Goal: Communication & Community: Answer question/provide support

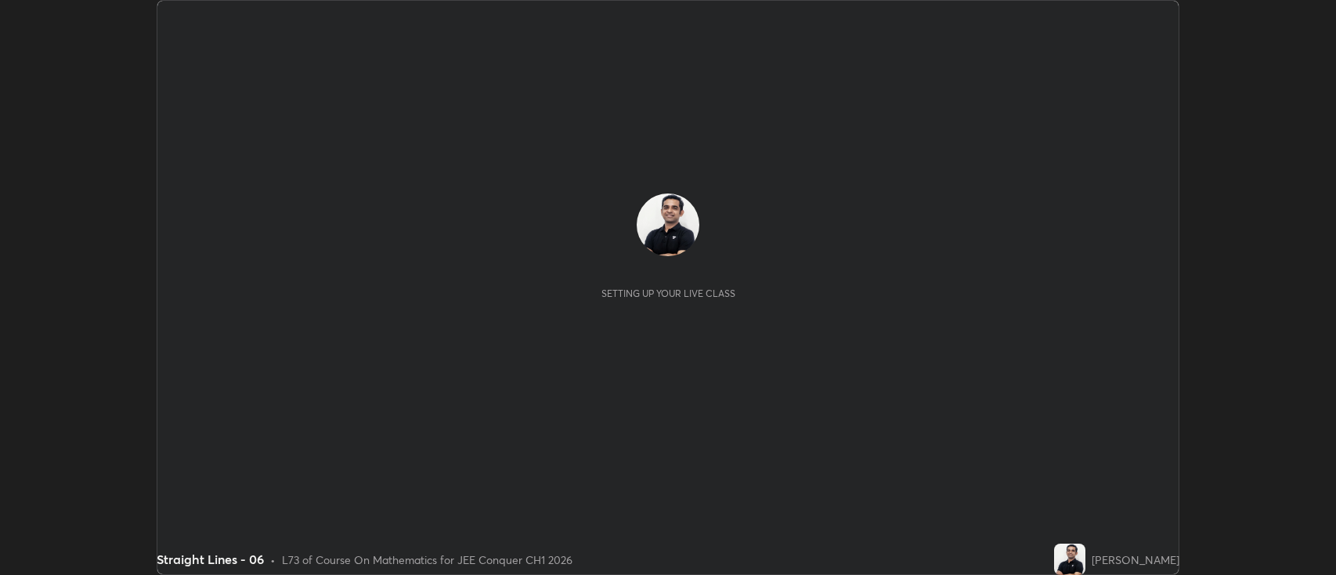
scroll to position [575, 1336]
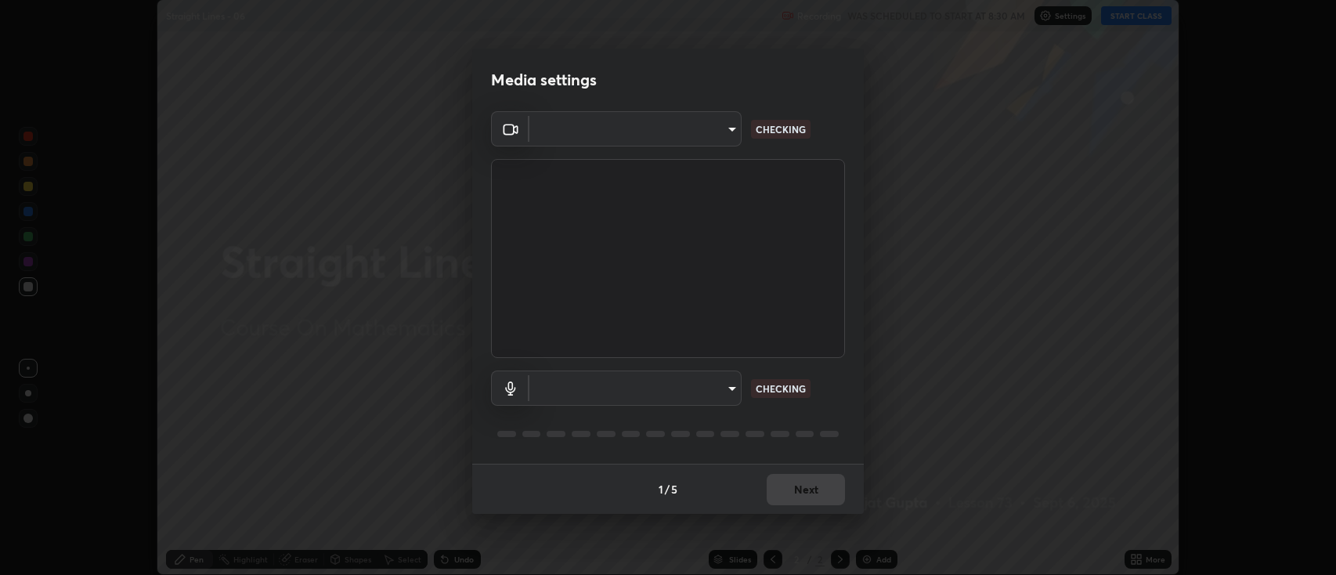
type input "2c539df44b605aa39b17bbacab34c2b800175de7e12b0f96efb5519cb0c2d180"
type input "default"
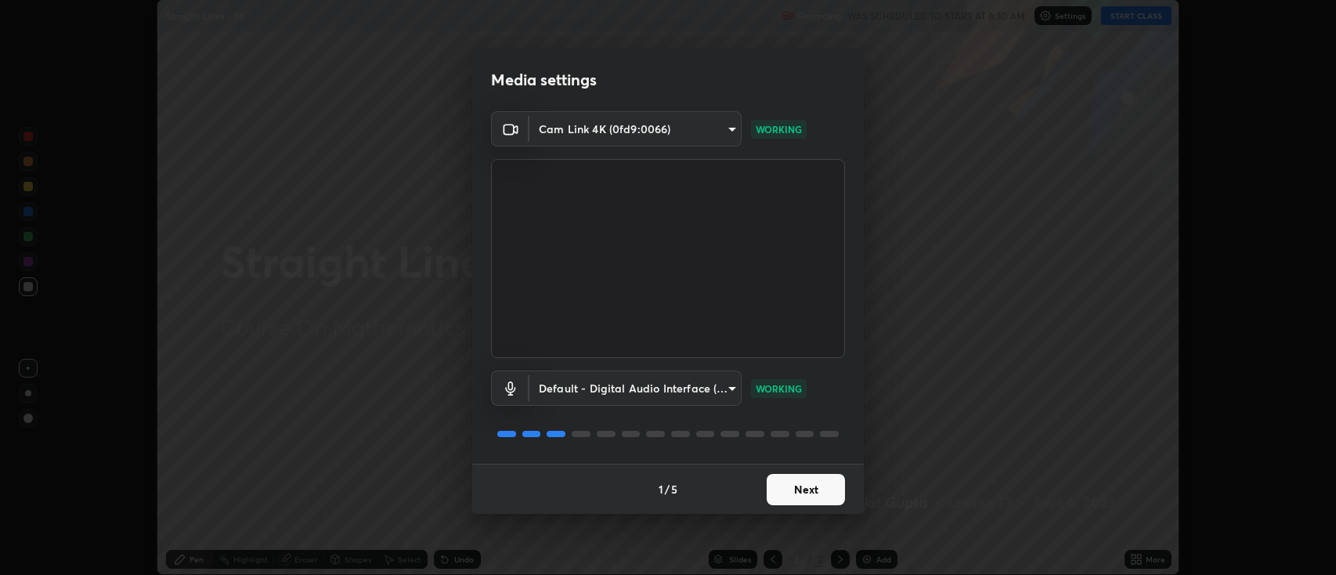
click at [815, 496] on button "Next" at bounding box center [806, 489] width 78 height 31
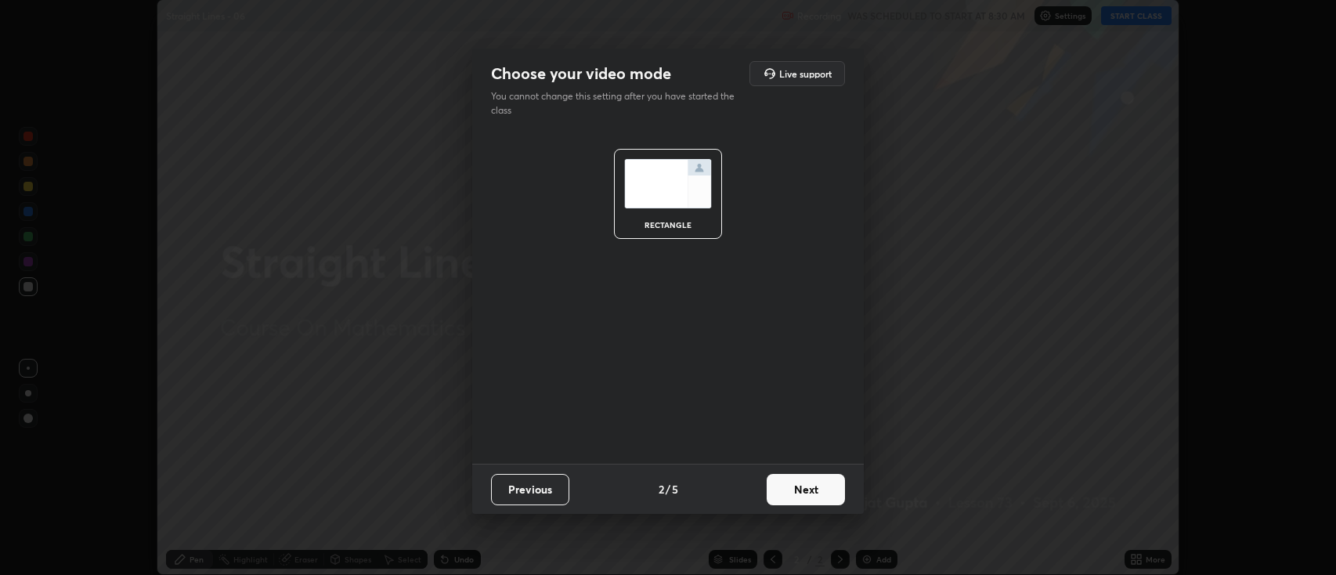
click at [809, 489] on button "Next" at bounding box center [806, 489] width 78 height 31
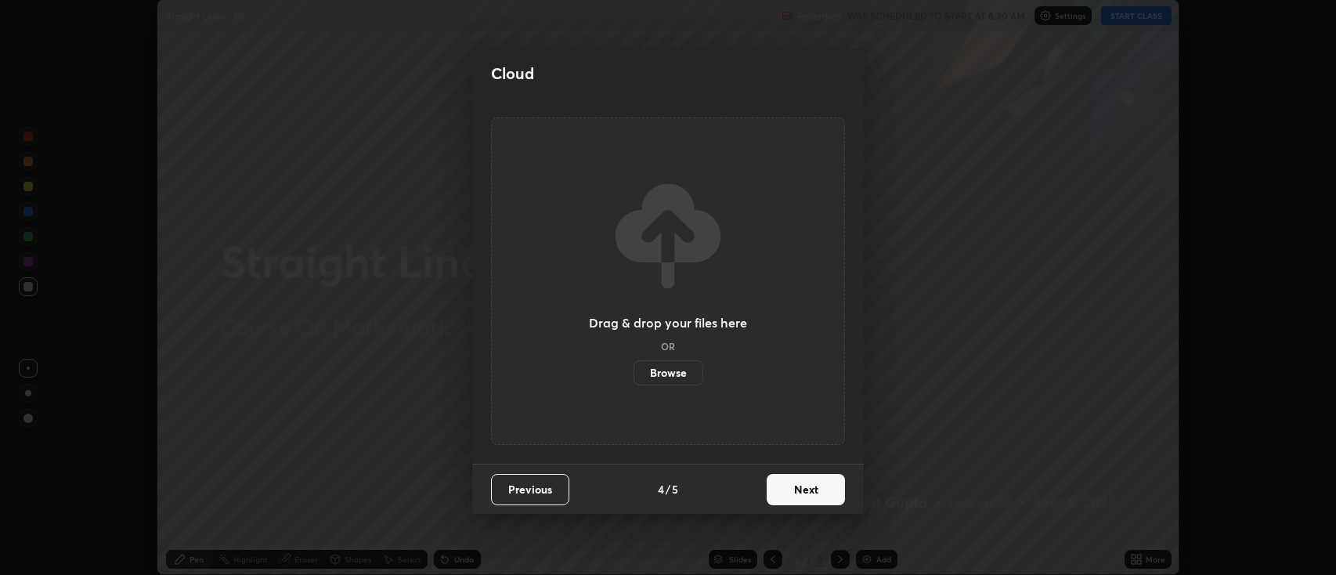
click at [812, 485] on button "Next" at bounding box center [806, 489] width 78 height 31
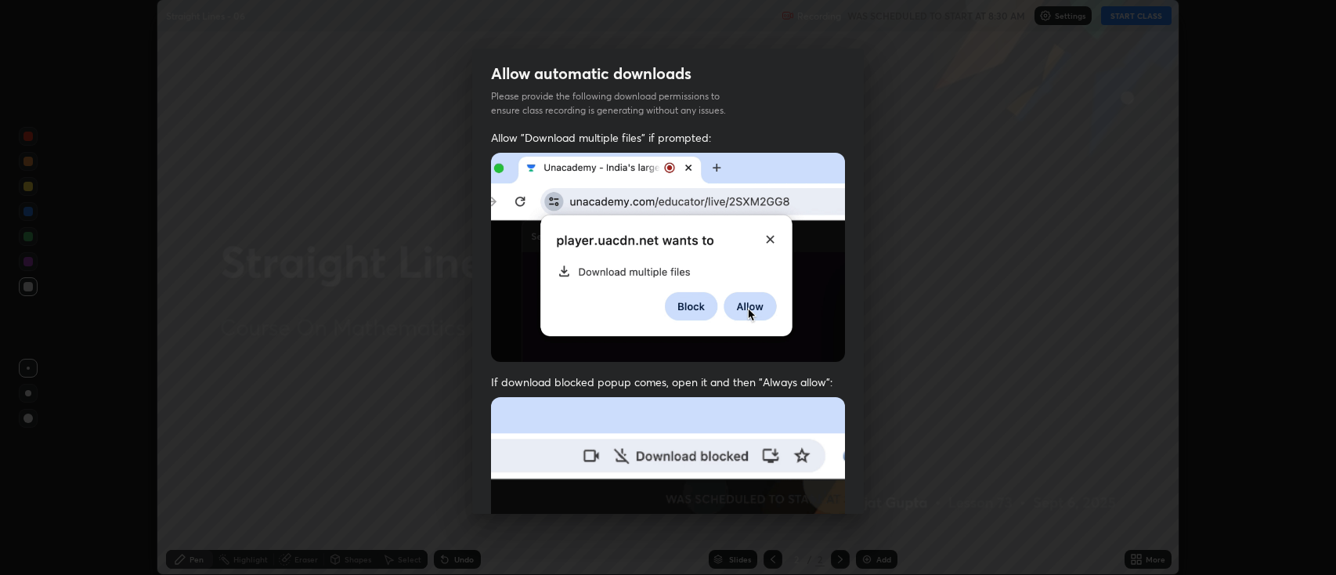
click at [811, 489] on img at bounding box center [668, 568] width 354 height 342
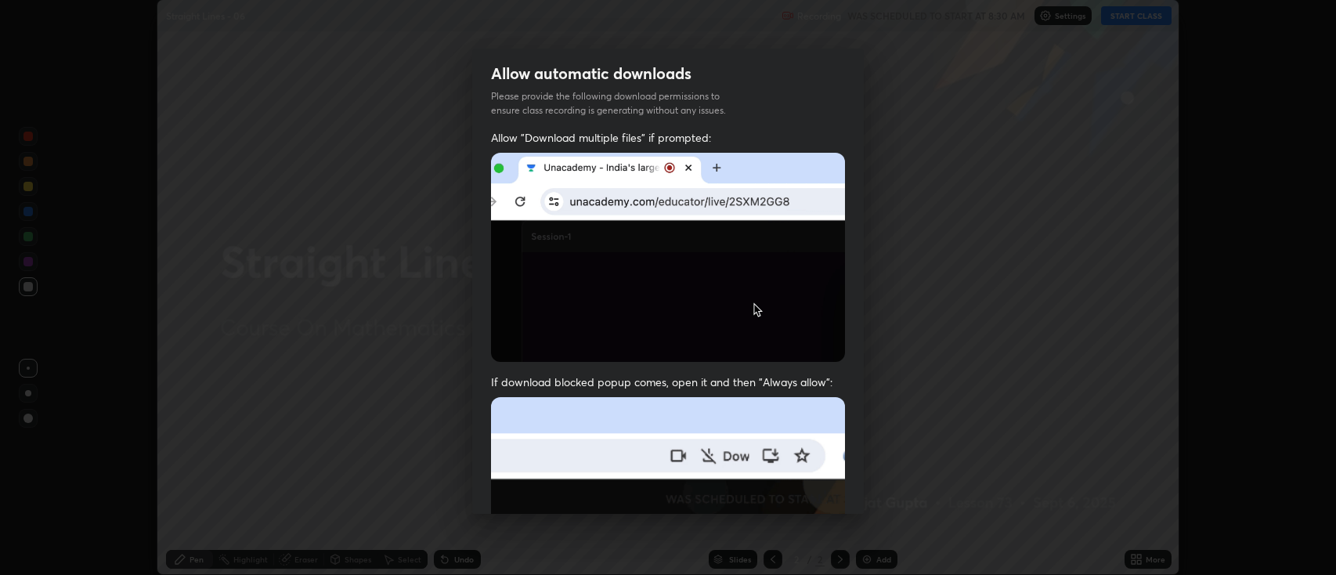
click at [812, 489] on img at bounding box center [668, 568] width 354 height 342
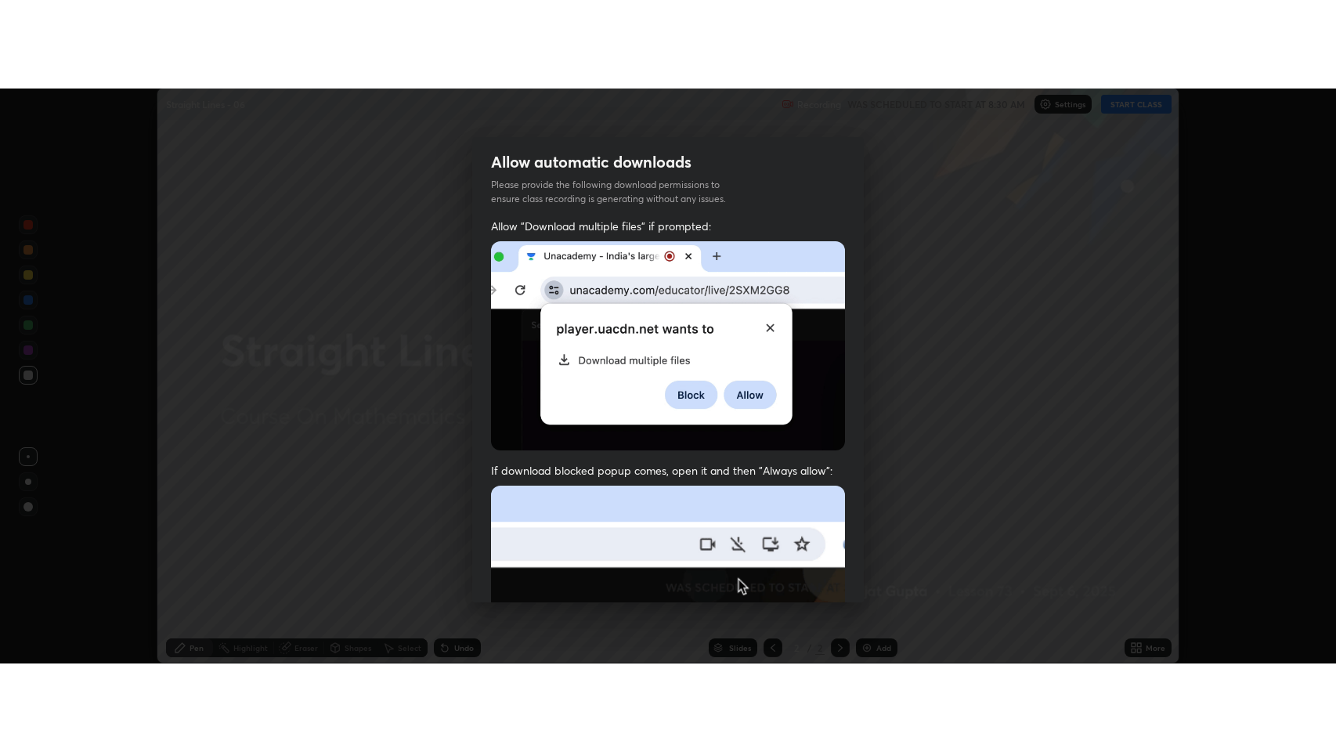
scroll to position [318, 0]
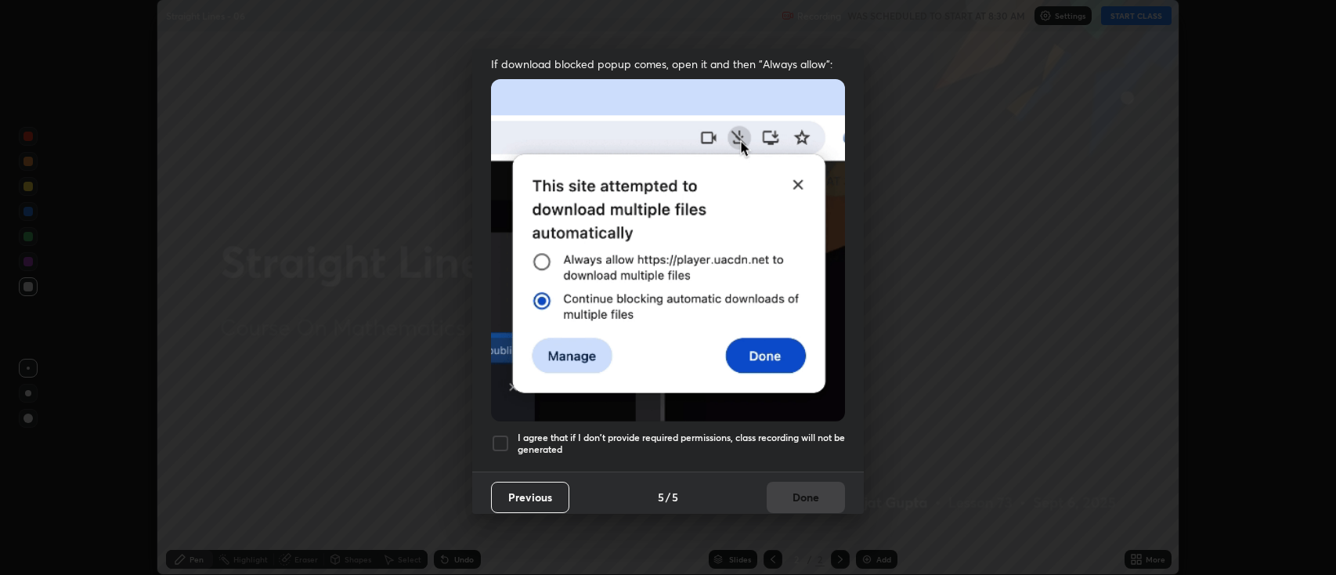
click at [600, 436] on h5 "I agree that if I don't provide required permissions, class recording will not …" at bounding box center [681, 444] width 327 height 24
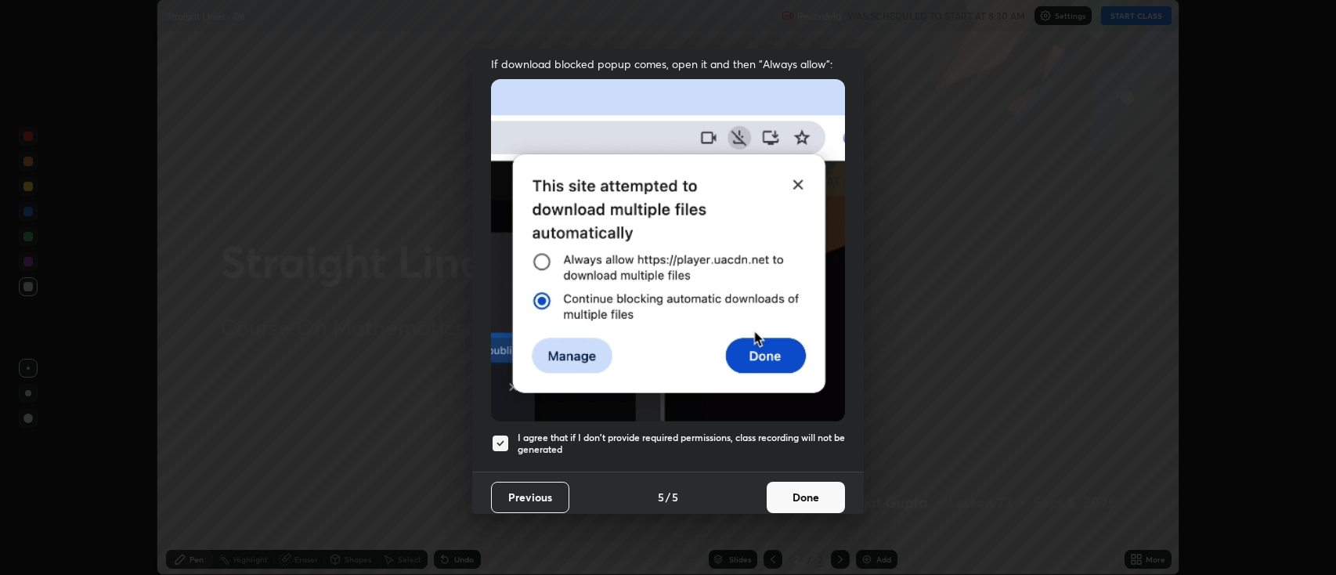
click at [804, 492] on button "Done" at bounding box center [806, 497] width 78 height 31
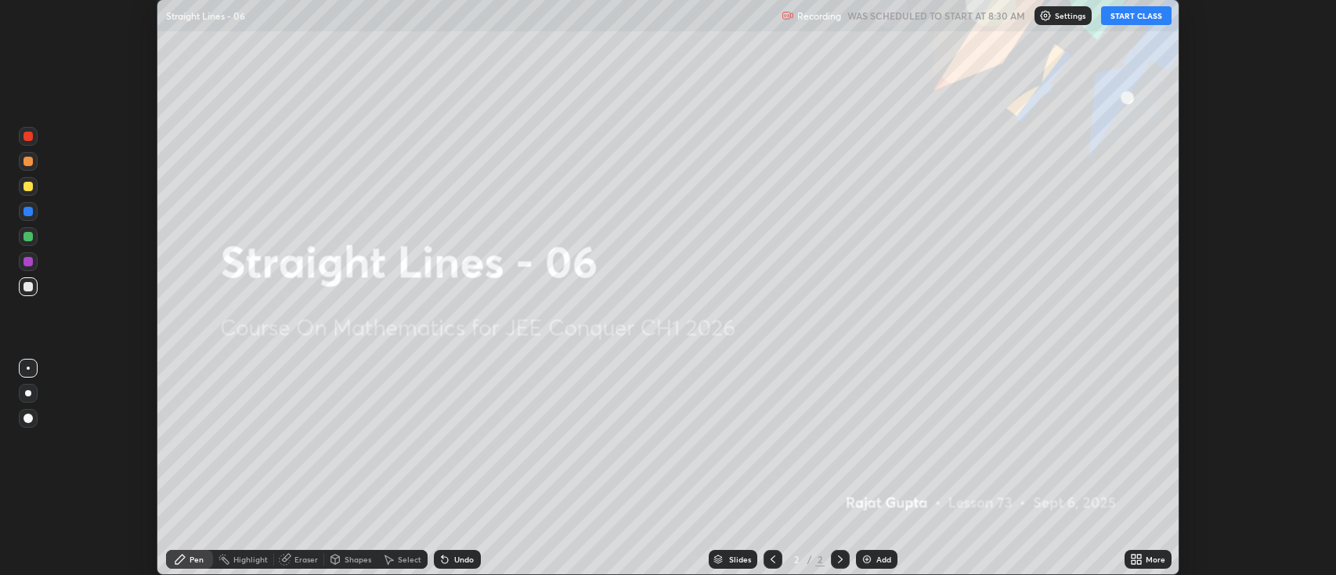
click at [880, 558] on div "Add" at bounding box center [884, 559] width 15 height 8
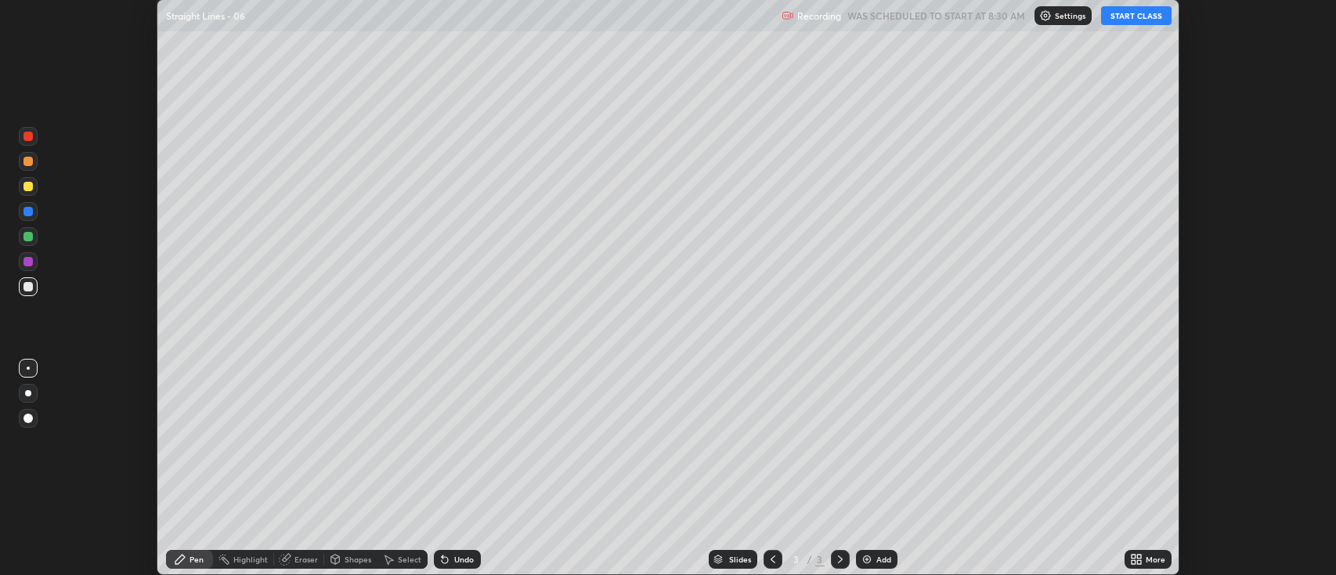
click at [1147, 19] on button "START CLASS" at bounding box center [1136, 15] width 71 height 19
click at [1148, 560] on div "More" at bounding box center [1156, 559] width 20 height 8
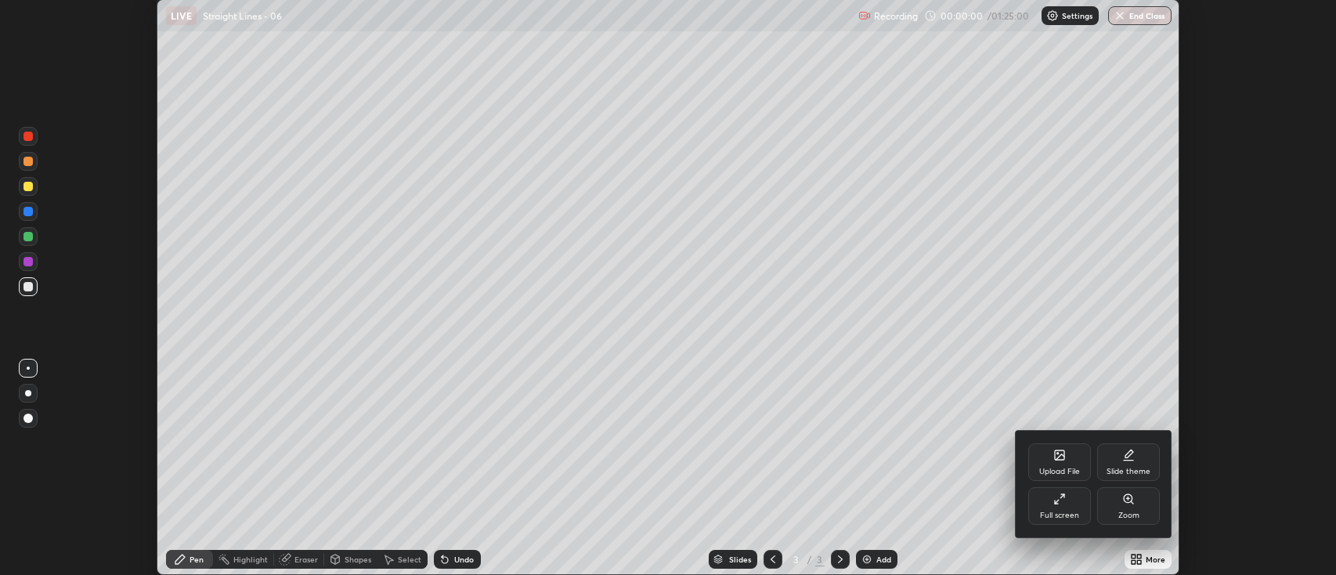
click at [1072, 512] on div "Full screen" at bounding box center [1059, 516] width 39 height 8
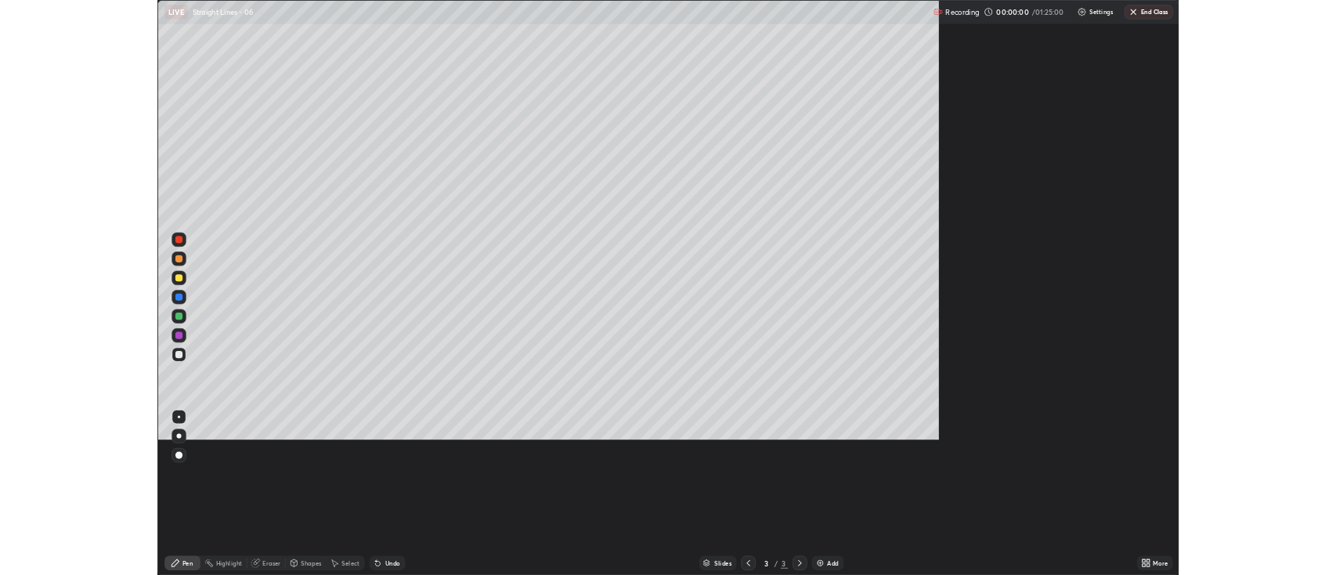
scroll to position [752, 1336]
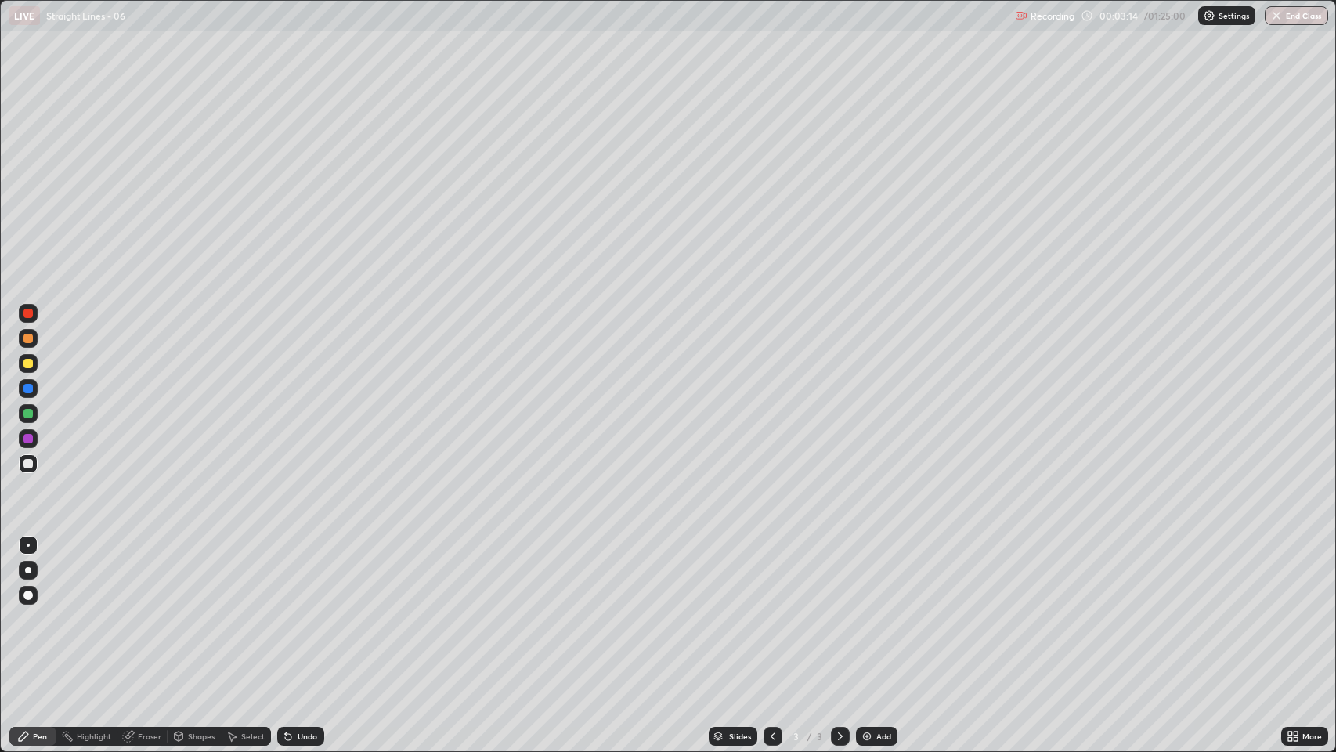
click at [870, 574] on img at bounding box center [867, 736] width 13 height 13
click at [306, 574] on div "Undo" at bounding box center [308, 736] width 20 height 8
click at [874, 574] on div "Add" at bounding box center [877, 736] width 42 height 19
click at [305, 574] on div "Undo" at bounding box center [308, 736] width 20 height 8
click at [308, 574] on div "Undo" at bounding box center [308, 736] width 20 height 8
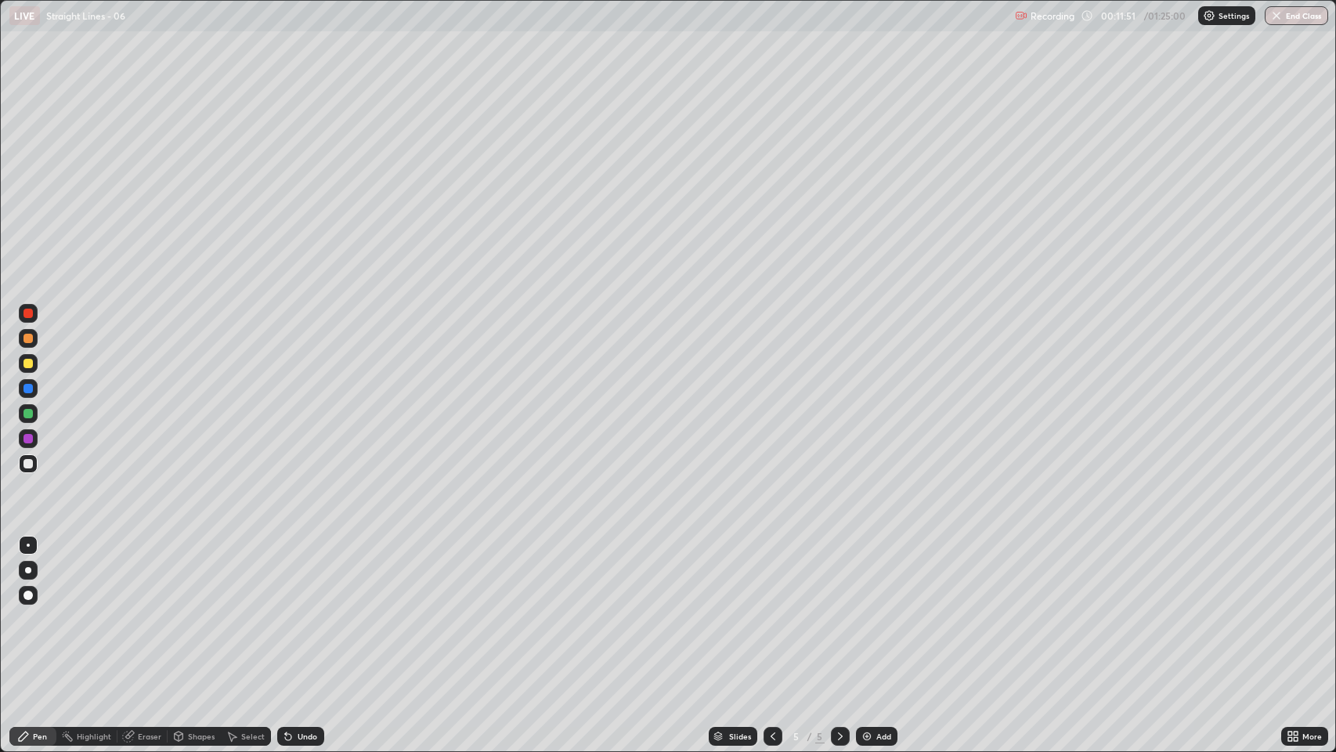
click at [143, 574] on div "Eraser" at bounding box center [150, 736] width 24 height 8
click at [41, 574] on div "Pen" at bounding box center [40, 736] width 14 height 8
click at [143, 574] on div "Eraser" at bounding box center [150, 736] width 24 height 8
click at [45, 574] on div "Pen" at bounding box center [40, 736] width 14 height 8
click at [873, 574] on div "Add" at bounding box center [877, 736] width 42 height 19
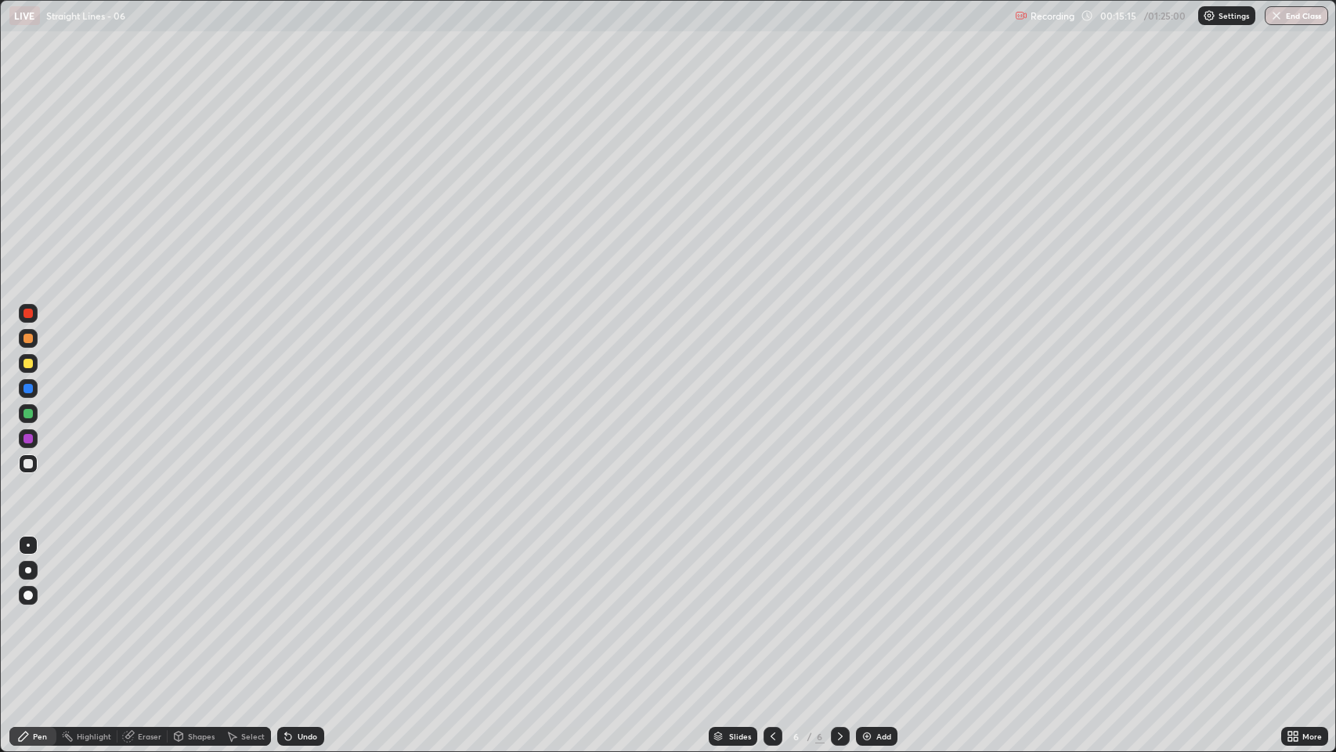
click at [1291, 574] on icon at bounding box center [1291, 739] width 4 height 4
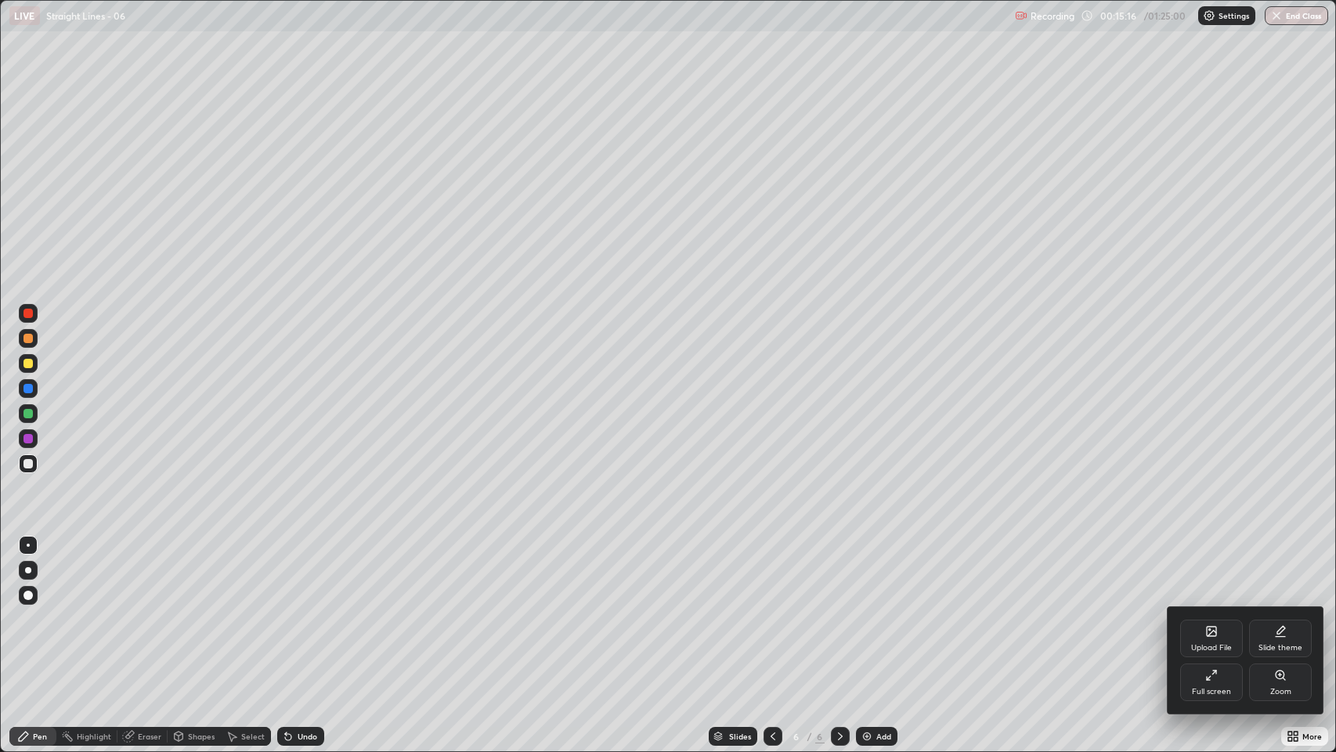
click at [1211, 574] on div "Full screen" at bounding box center [1211, 692] width 39 height 8
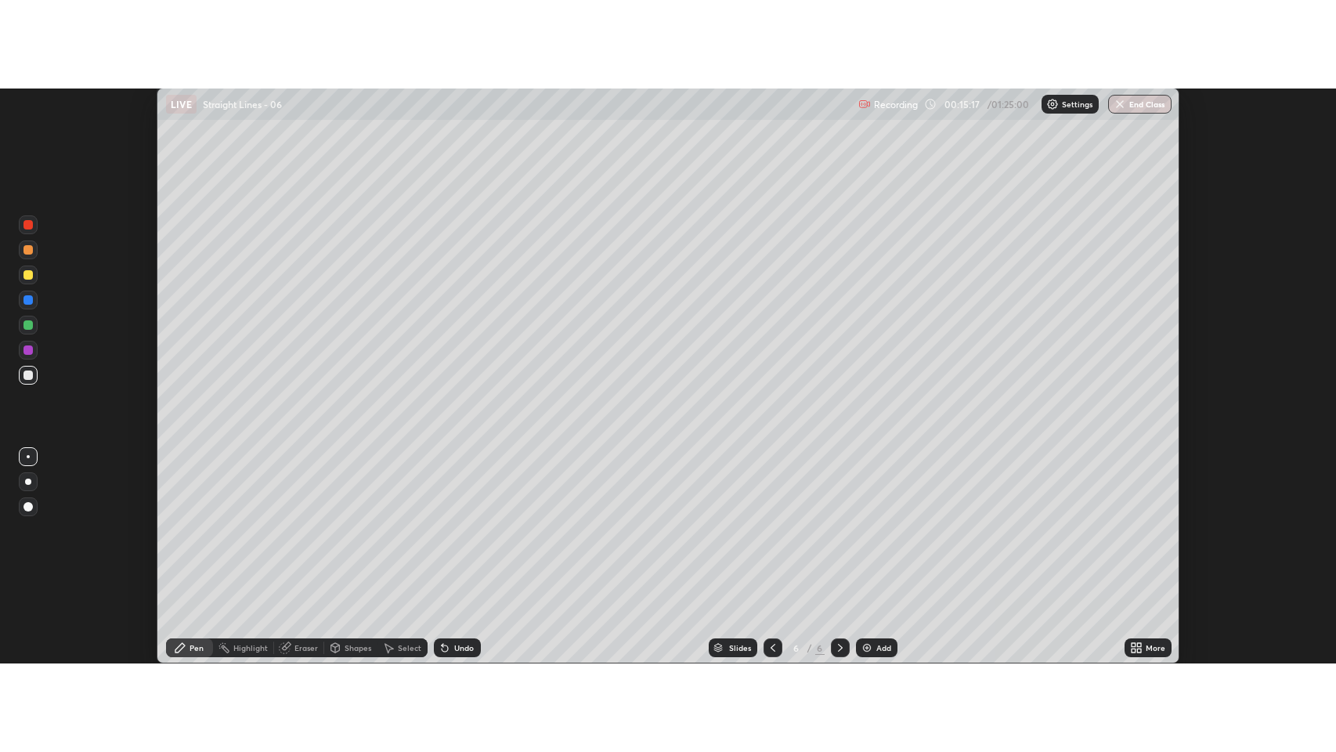
scroll to position [77758, 76997]
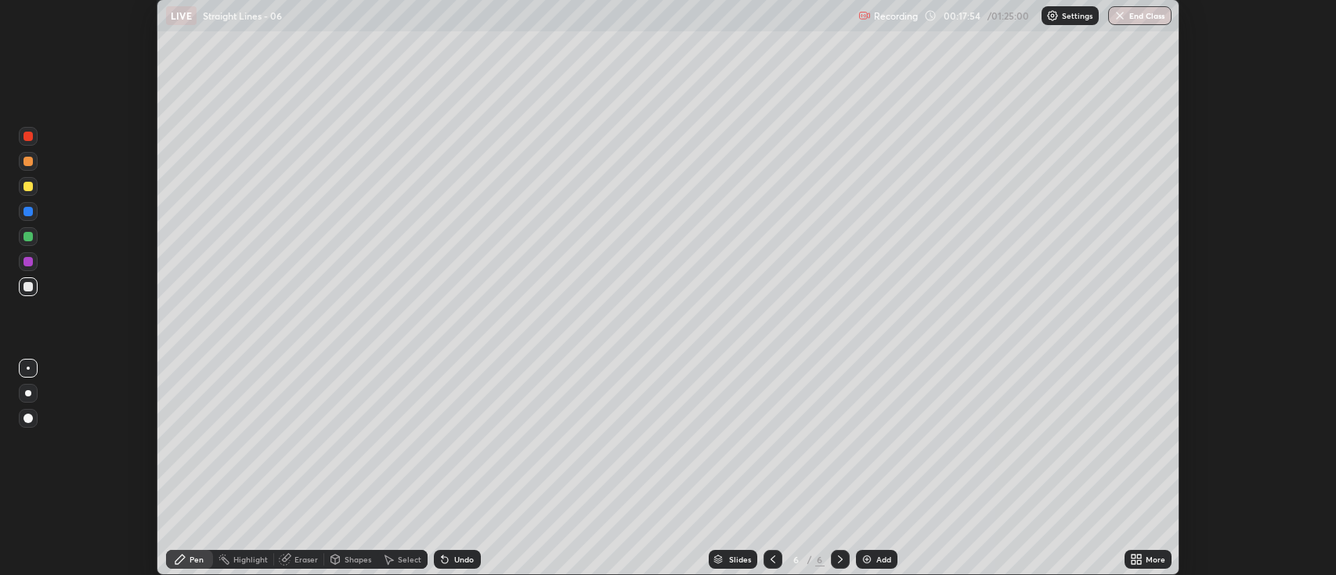
click at [1140, 557] on icon at bounding box center [1139, 557] width 4 height 4
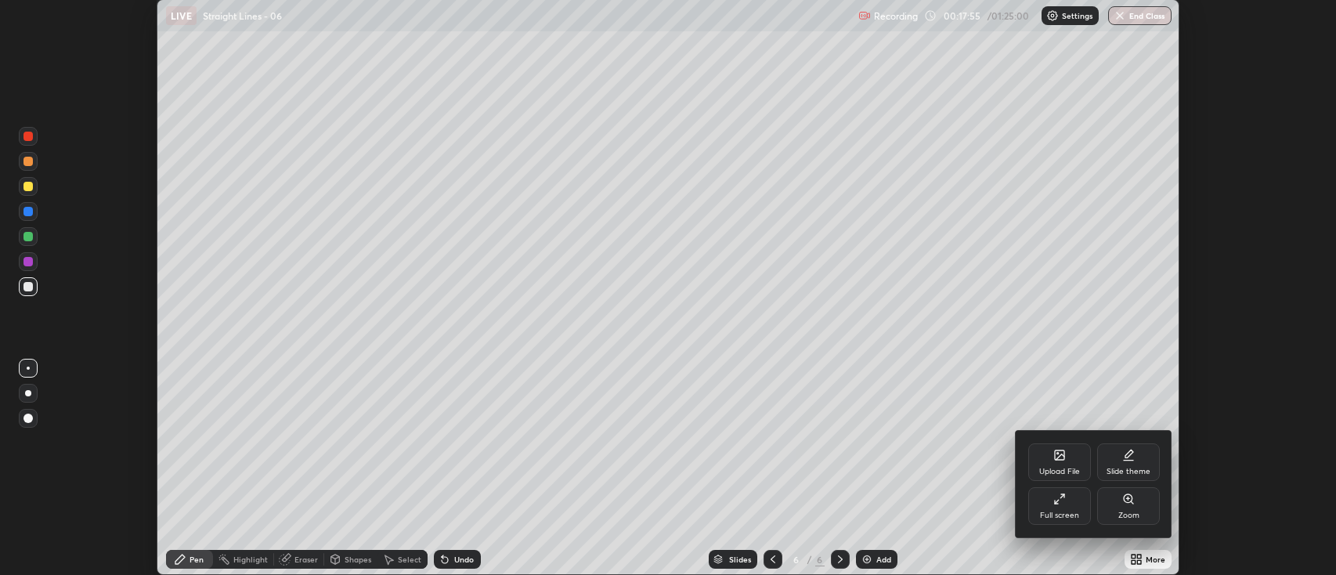
click at [1063, 514] on div "Full screen" at bounding box center [1059, 516] width 39 height 8
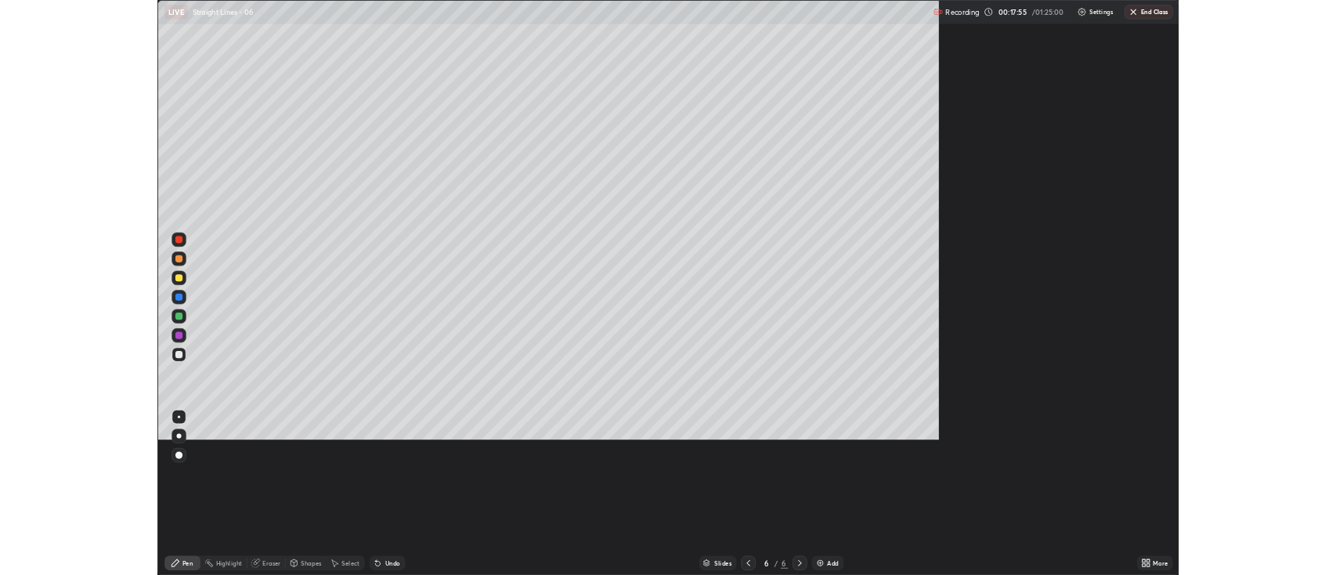
scroll to position [752, 1336]
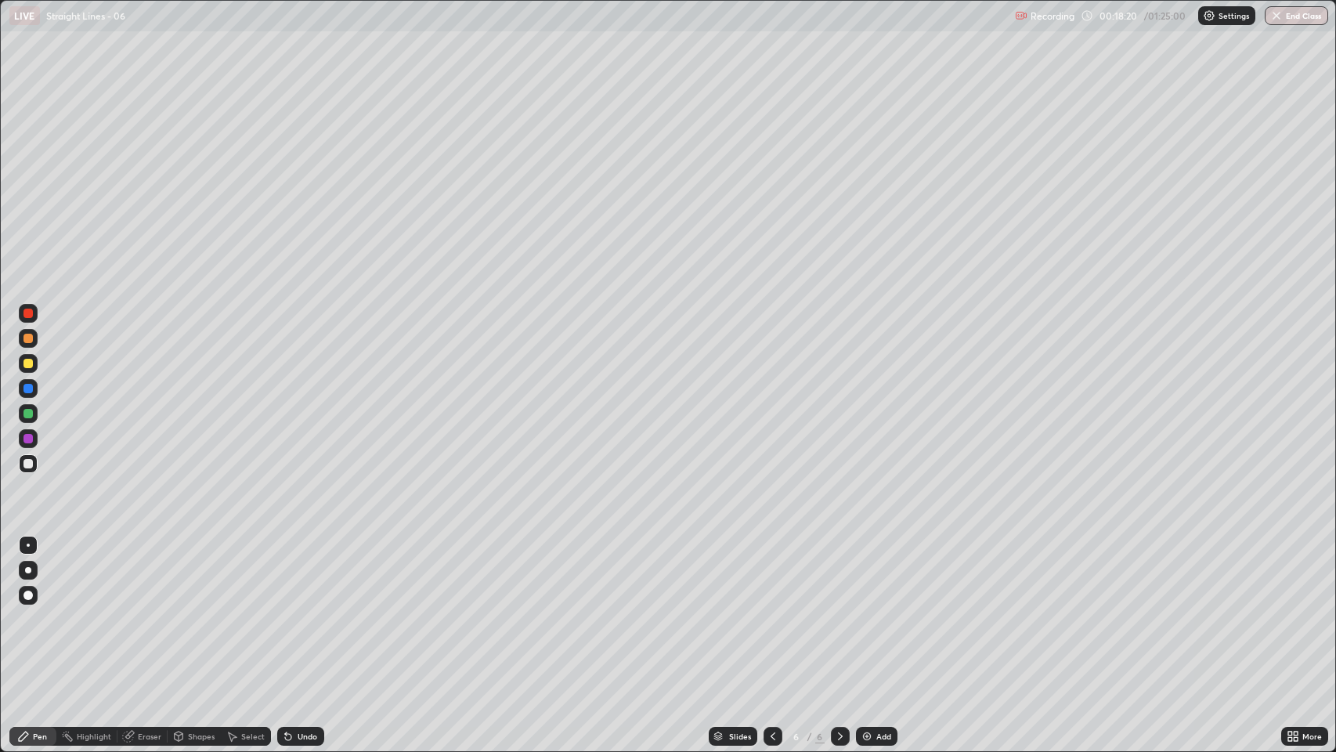
click at [874, 574] on div "Add" at bounding box center [877, 736] width 42 height 19
click at [287, 574] on icon at bounding box center [288, 737] width 6 height 6
click at [143, 574] on div "Eraser" at bounding box center [150, 736] width 24 height 8
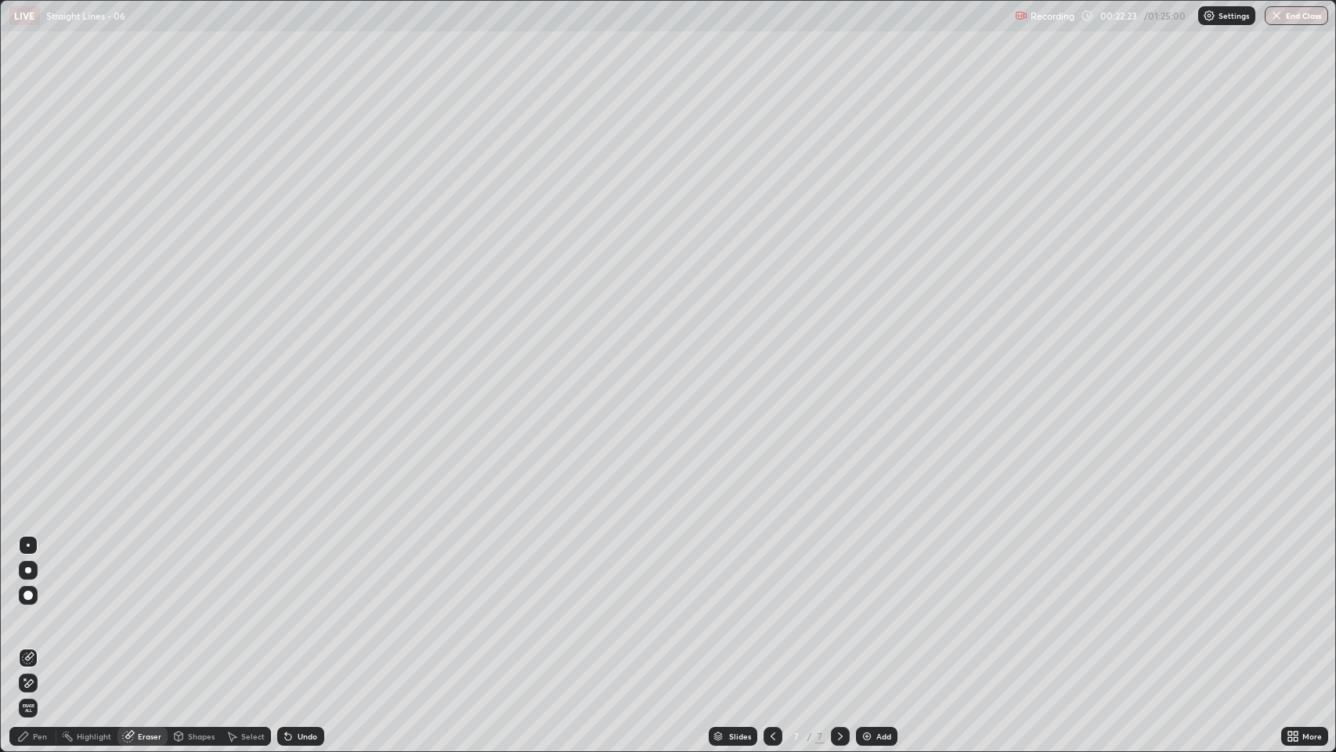
click at [34, 574] on icon at bounding box center [28, 683] width 13 height 13
click at [49, 574] on div "Pen" at bounding box center [32, 736] width 47 height 19
click at [304, 574] on div "Undo" at bounding box center [308, 736] width 20 height 8
click at [883, 574] on div "Add" at bounding box center [884, 736] width 15 height 8
click at [874, 574] on div "Add" at bounding box center [877, 736] width 42 height 19
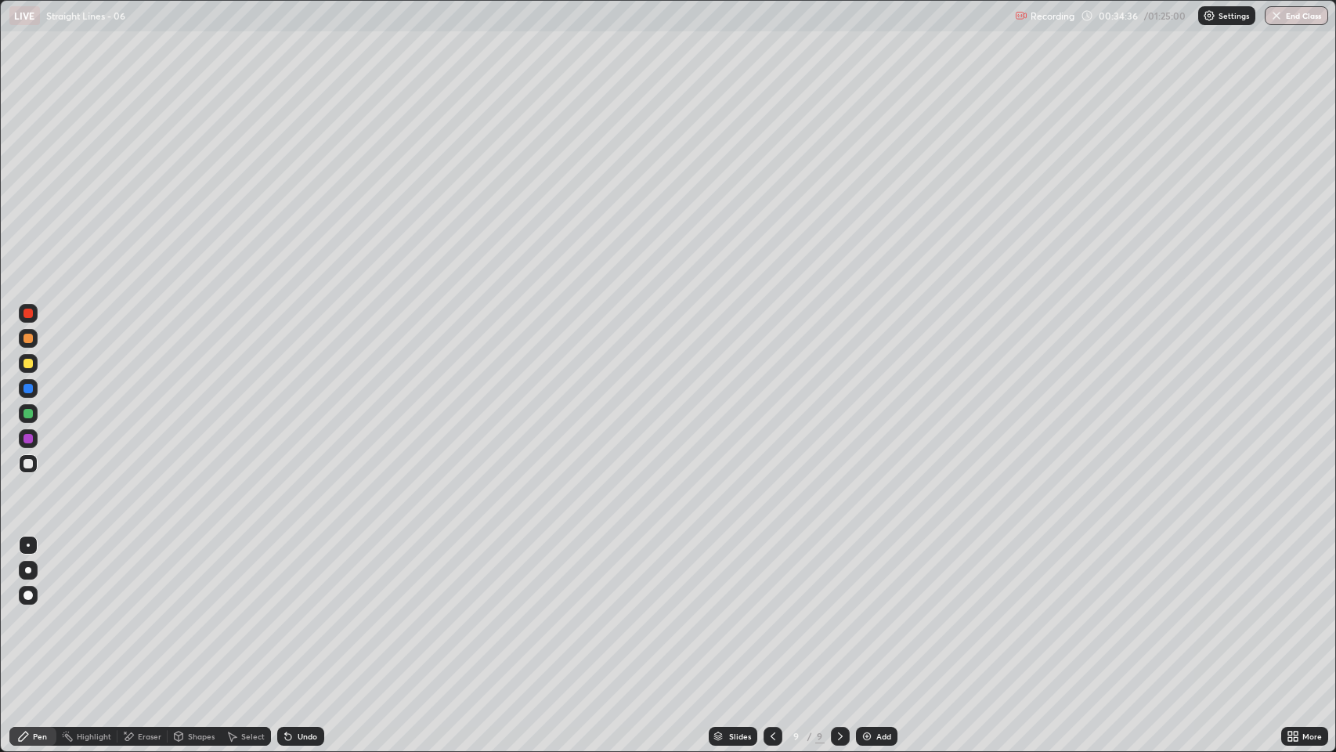
click at [150, 574] on div "Eraser" at bounding box center [150, 736] width 24 height 8
click at [47, 574] on div "Pen" at bounding box center [32, 736] width 47 height 19
click at [866, 574] on img at bounding box center [867, 736] width 13 height 13
click at [298, 574] on div "Undo" at bounding box center [308, 736] width 20 height 8
click at [294, 574] on div "Undo" at bounding box center [300, 736] width 47 height 19
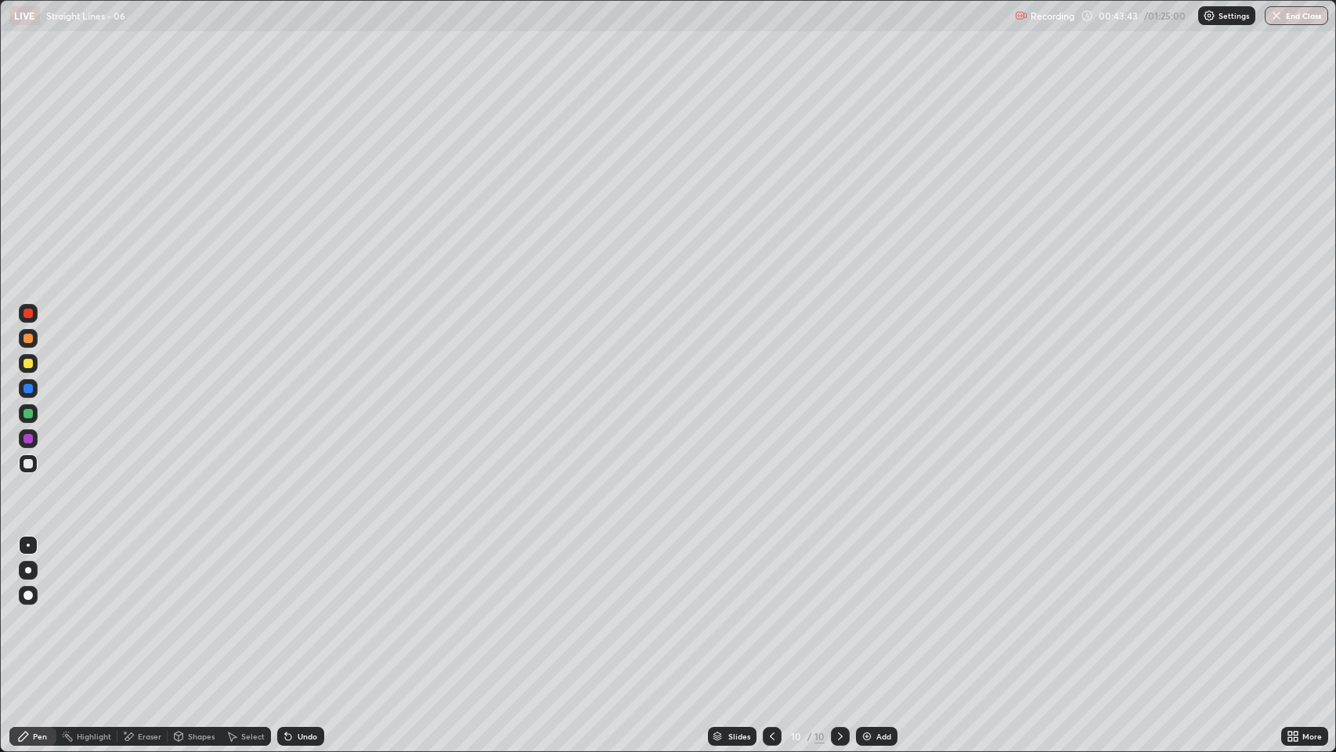
click at [287, 574] on icon at bounding box center [288, 737] width 6 height 6
click at [302, 574] on div "Undo" at bounding box center [308, 736] width 20 height 8
click at [871, 574] on img at bounding box center [867, 736] width 13 height 13
click at [160, 574] on div "Eraser" at bounding box center [150, 736] width 24 height 8
click at [34, 574] on div "Pen" at bounding box center [40, 736] width 14 height 8
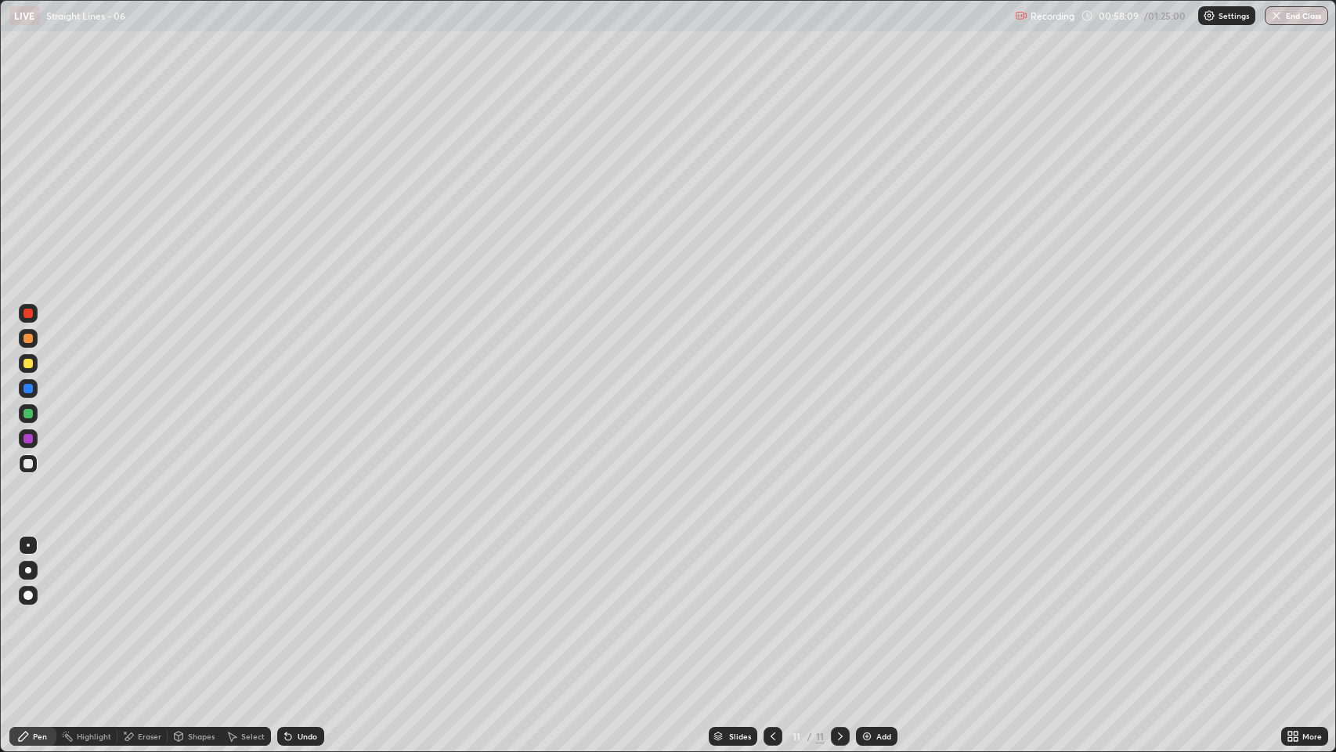
click at [304, 574] on div "Undo" at bounding box center [308, 736] width 20 height 8
click at [305, 574] on div "Undo" at bounding box center [308, 736] width 20 height 8
click at [298, 574] on div "Undo" at bounding box center [300, 736] width 47 height 19
click at [772, 574] on icon at bounding box center [773, 736] width 13 height 13
click at [838, 574] on icon at bounding box center [840, 736] width 5 height 8
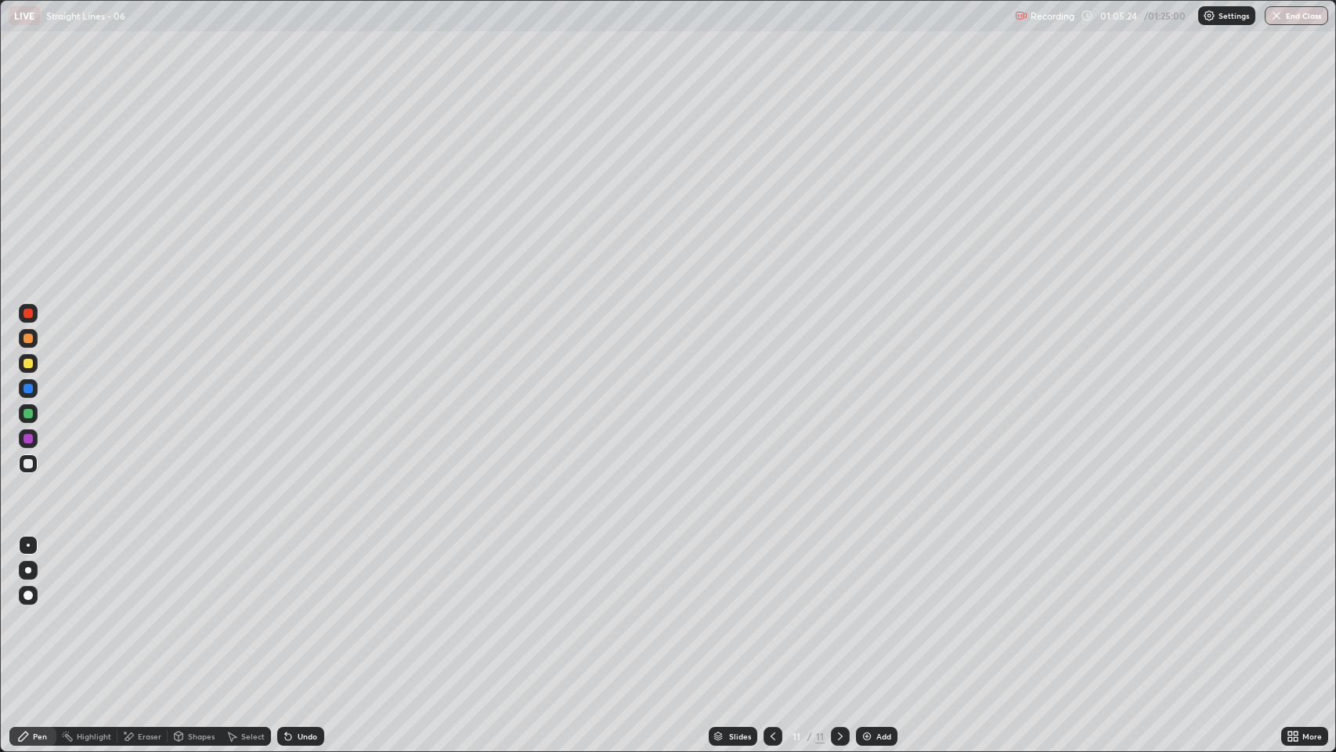
click at [263, 574] on div "Select" at bounding box center [246, 736] width 50 height 19
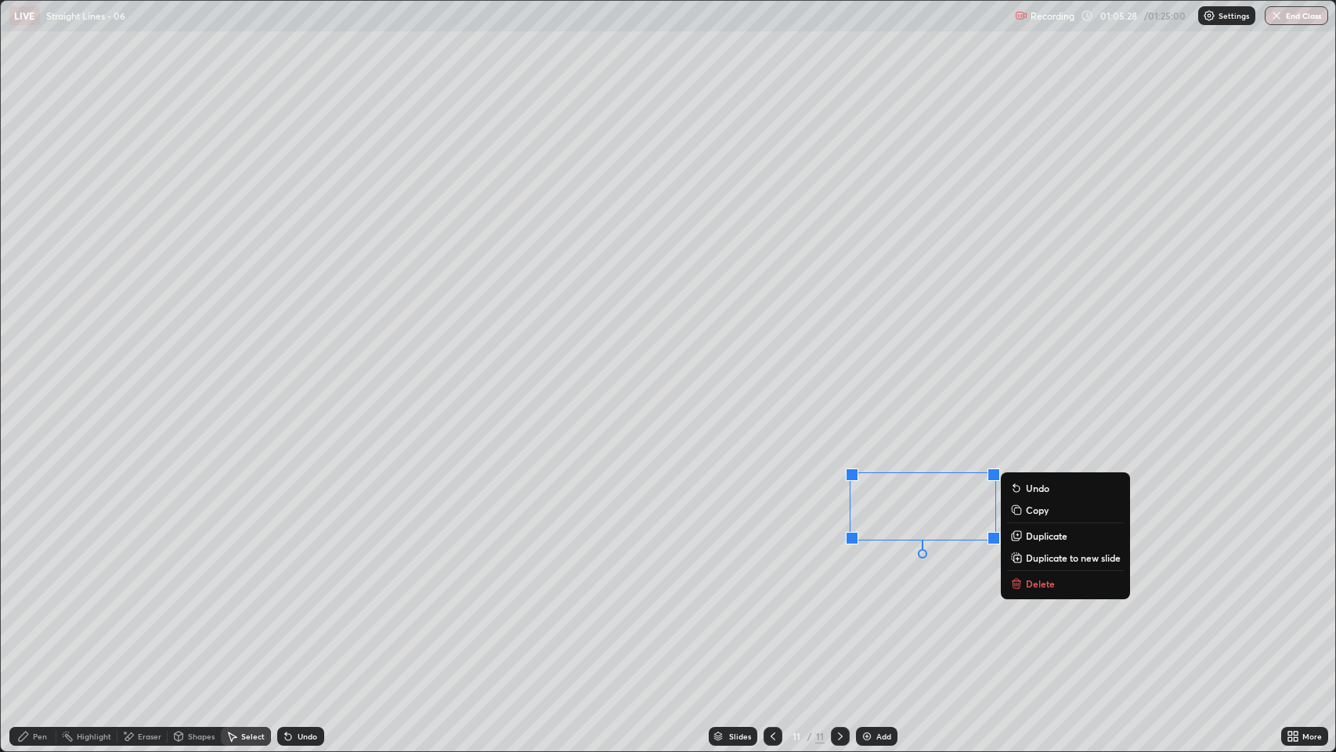
click at [916, 574] on div "0 ° Undo Copy Duplicate Duplicate to new slide Delete" at bounding box center [669, 376] width 1336 height 750
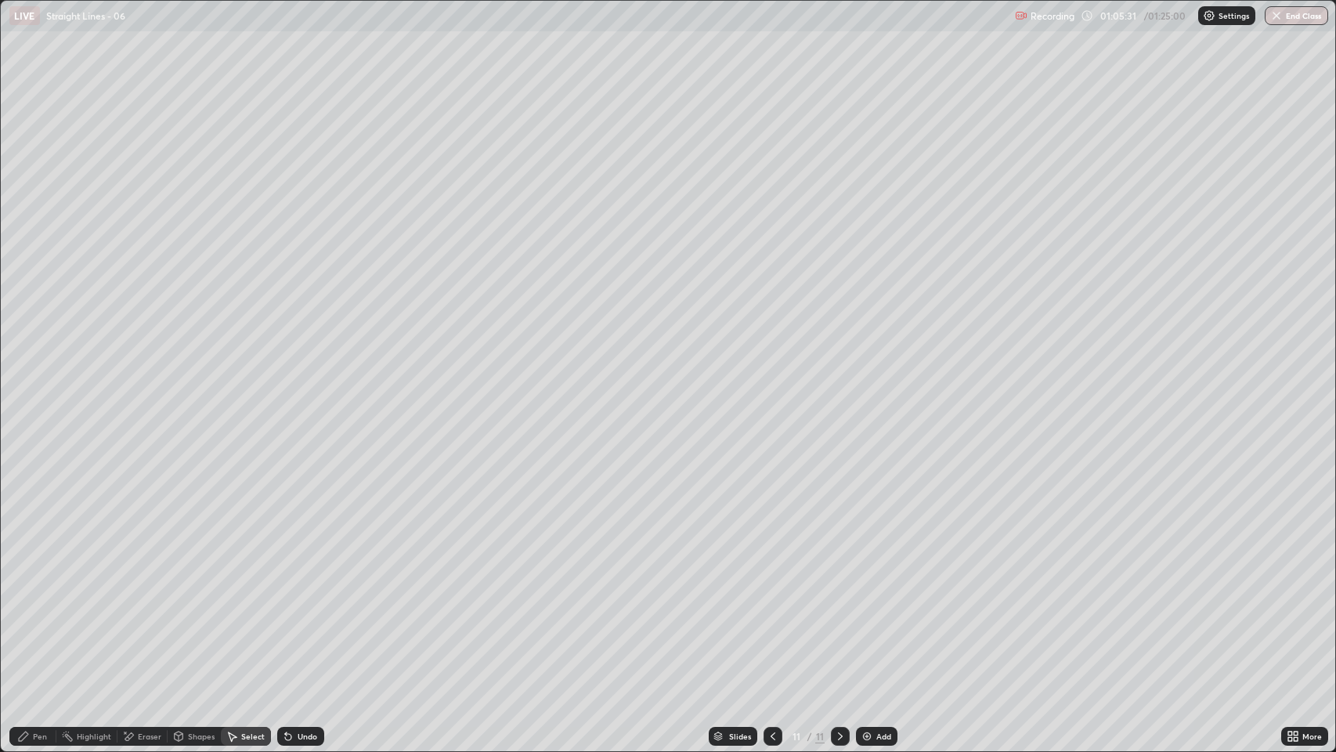
click at [43, 574] on div "Pen" at bounding box center [40, 736] width 14 height 8
click at [1303, 15] on button "End Class" at bounding box center [1298, 15] width 62 height 19
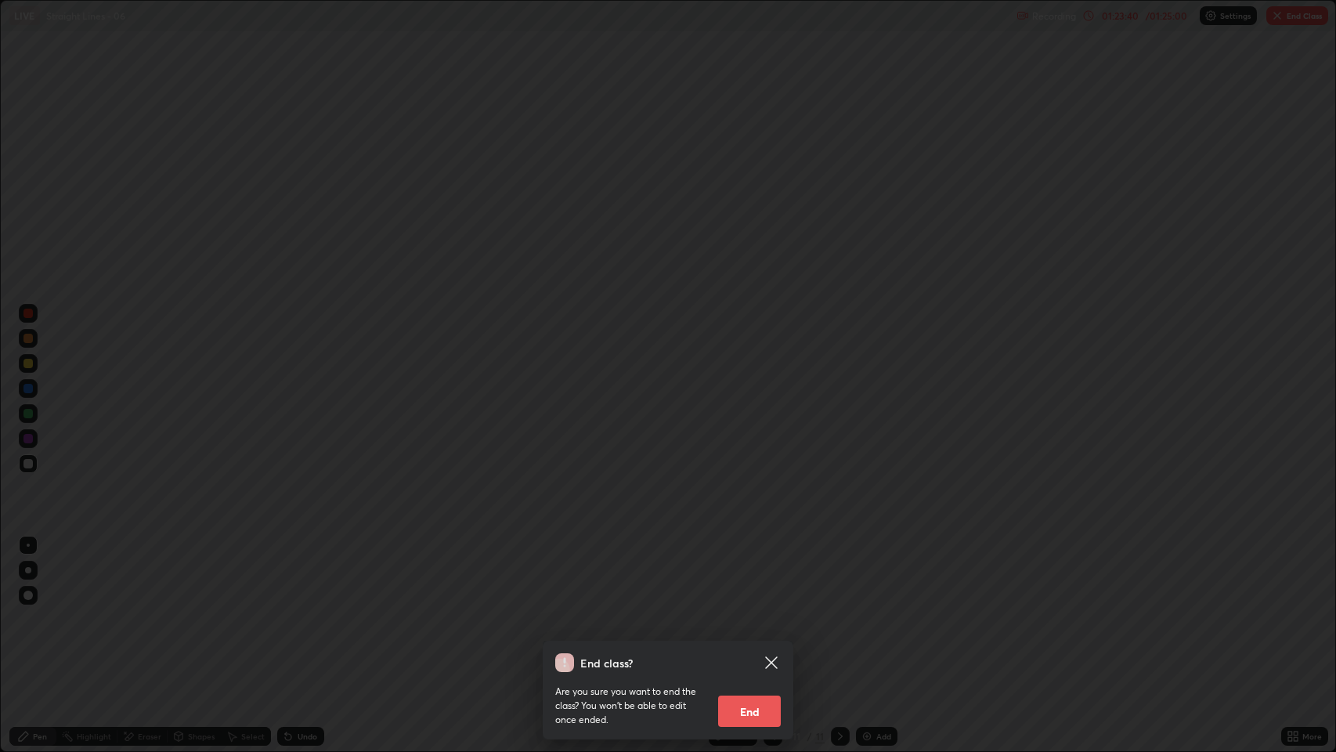
click at [749, 574] on button "End" at bounding box center [749, 711] width 63 height 31
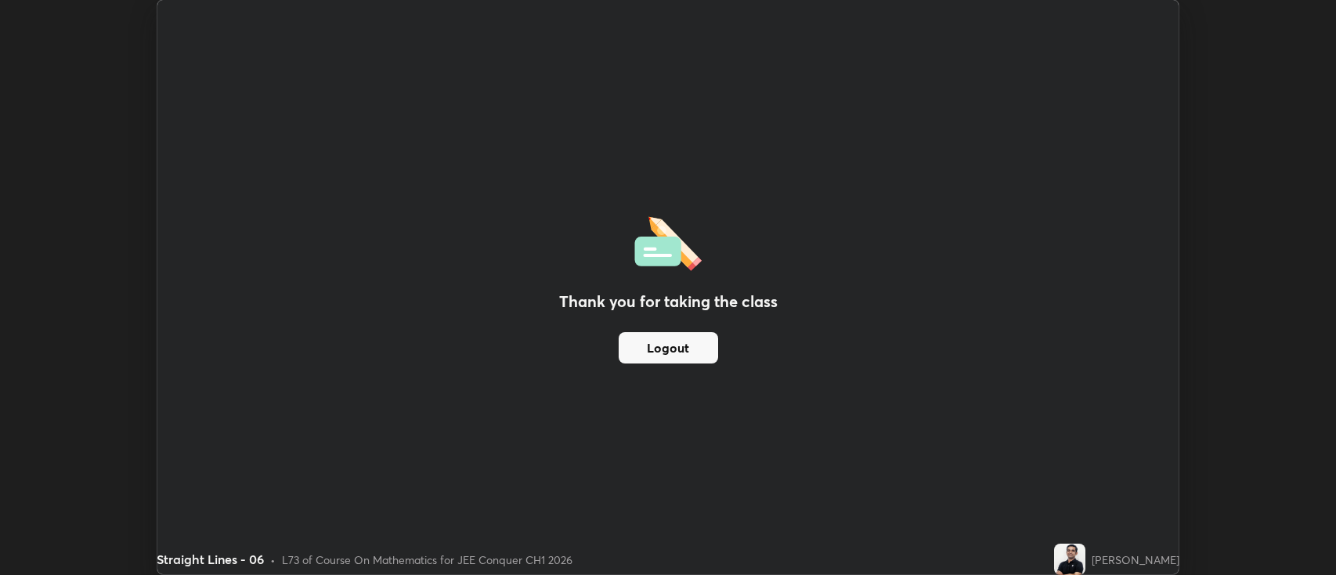
scroll to position [77758, 76997]
click at [1086, 558] on img at bounding box center [1069, 559] width 31 height 31
